Goal: Information Seeking & Learning: Learn about a topic

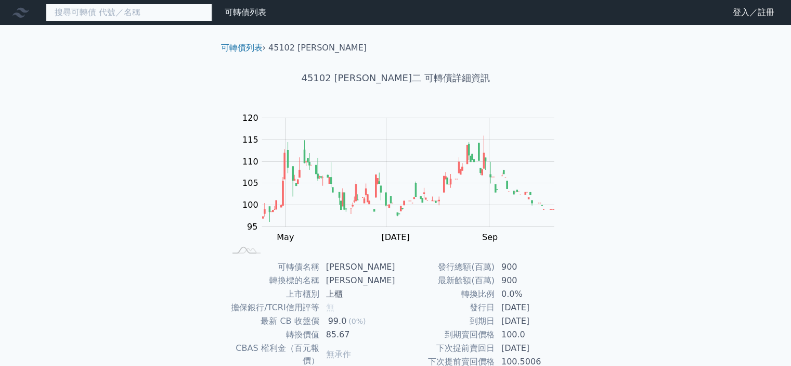
click at [139, 11] on input at bounding box center [129, 13] width 166 height 18
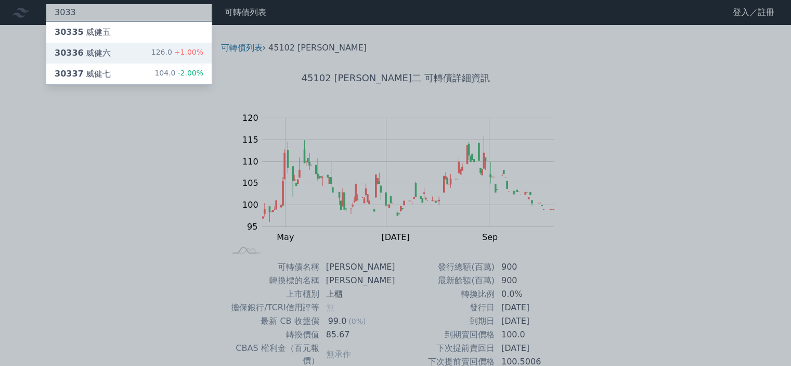
type input "3033"
click at [145, 48] on div "30336 威健六 126.0 +1.00%" at bounding box center [128, 53] width 165 height 21
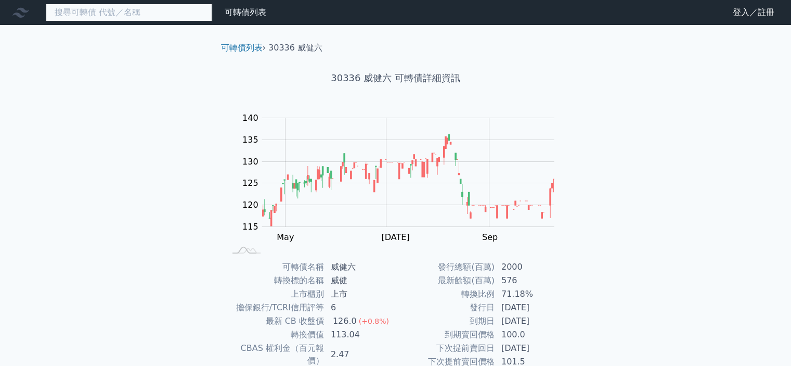
click at [110, 11] on input at bounding box center [129, 13] width 166 height 18
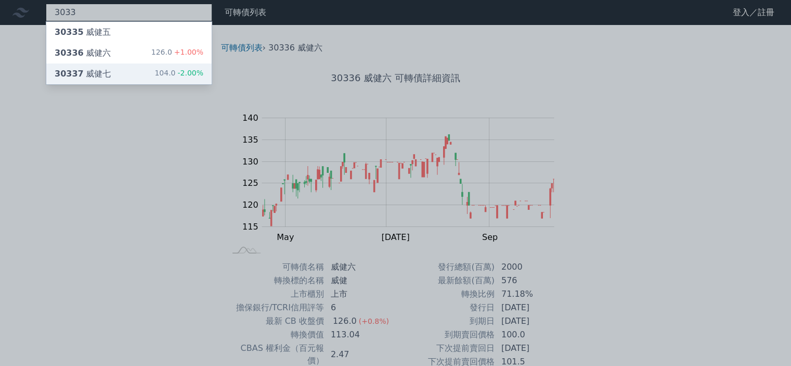
type input "3033"
click at [145, 69] on div "30337 威健七 104.0 -2.00%" at bounding box center [128, 73] width 165 height 21
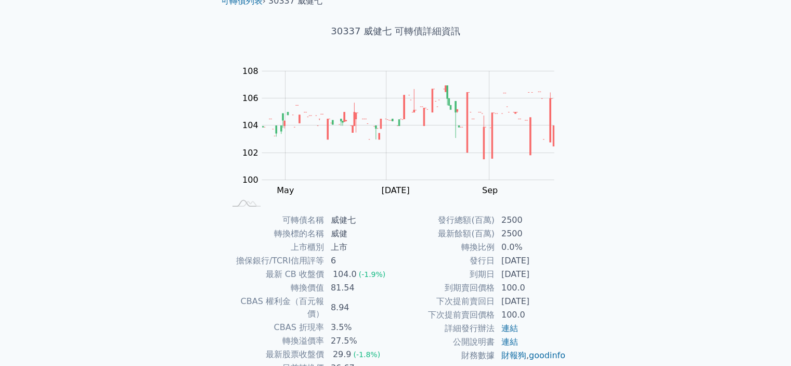
scroll to position [104, 0]
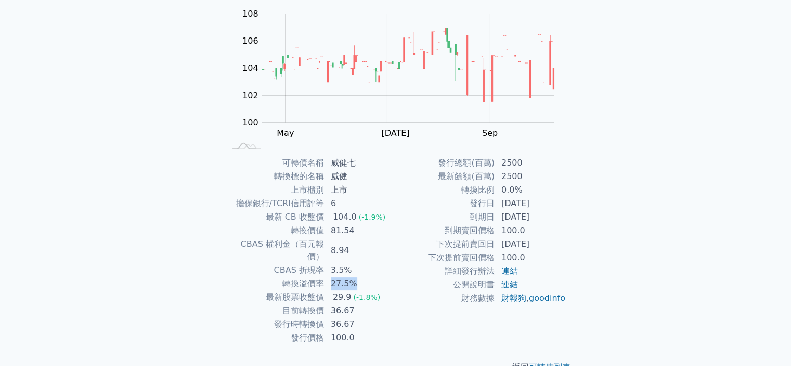
drag, startPoint x: 330, startPoint y: 272, endPoint x: 353, endPoint y: 270, distance: 23.0
click at [353, 277] on td "27.5%" at bounding box center [359, 284] width 71 height 14
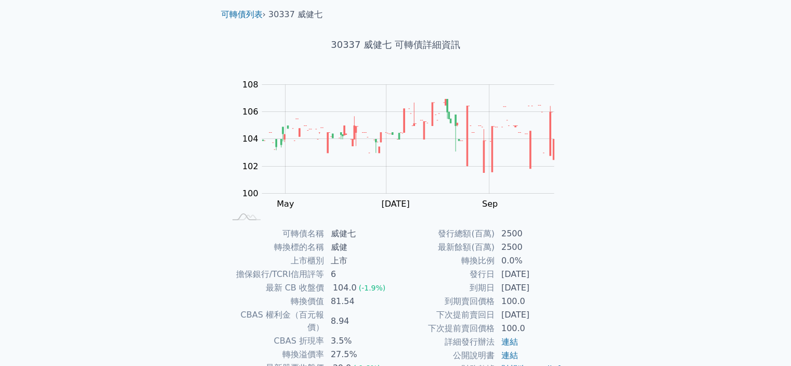
scroll to position [0, 0]
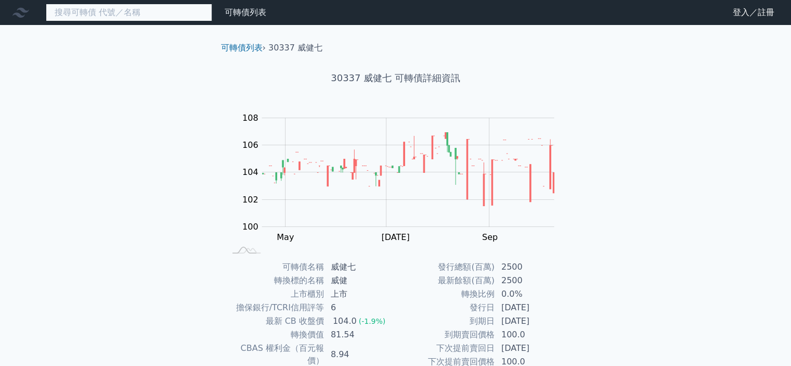
click at [125, 13] on input at bounding box center [129, 13] width 166 height 18
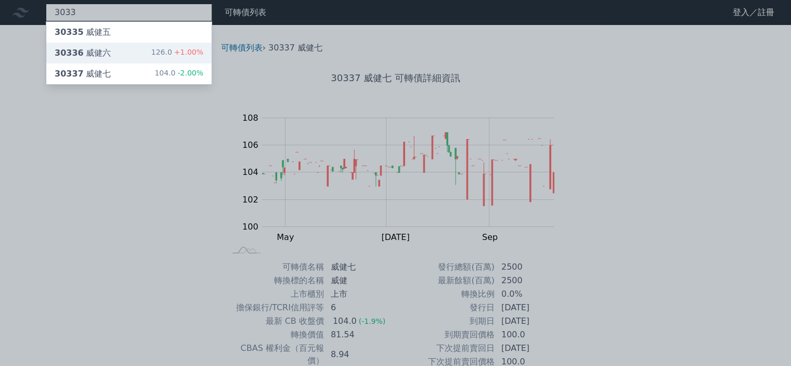
type input "3033"
click at [143, 52] on div "30336 威健六 126.0 +1.00%" at bounding box center [128, 53] width 165 height 21
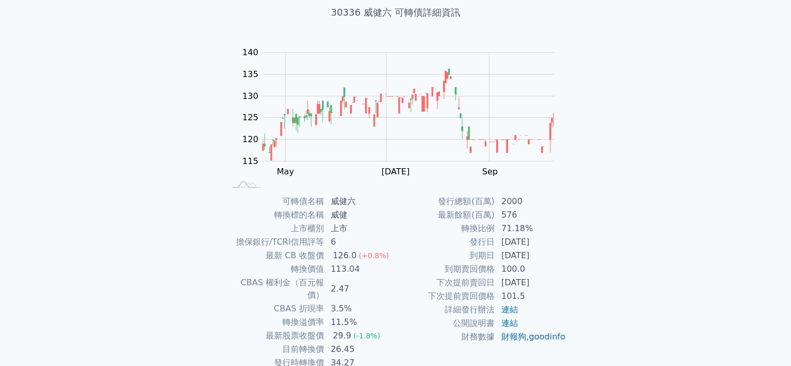
scroll to position [104, 0]
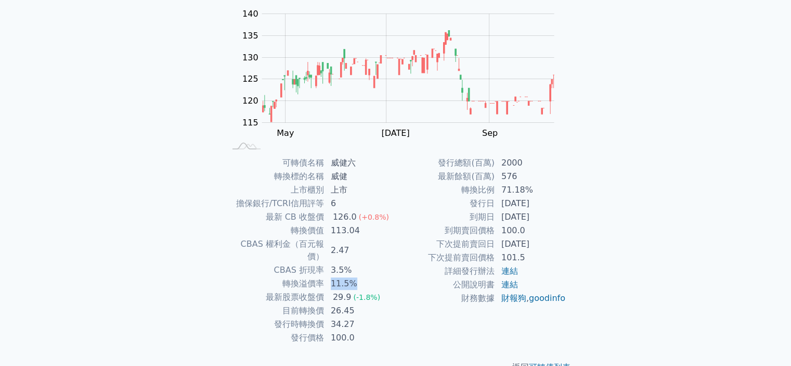
drag, startPoint x: 332, startPoint y: 269, endPoint x: 356, endPoint y: 271, distance: 24.0
click at [356, 277] on td "11.5%" at bounding box center [359, 284] width 71 height 14
